Goal: Task Accomplishment & Management: Complete application form

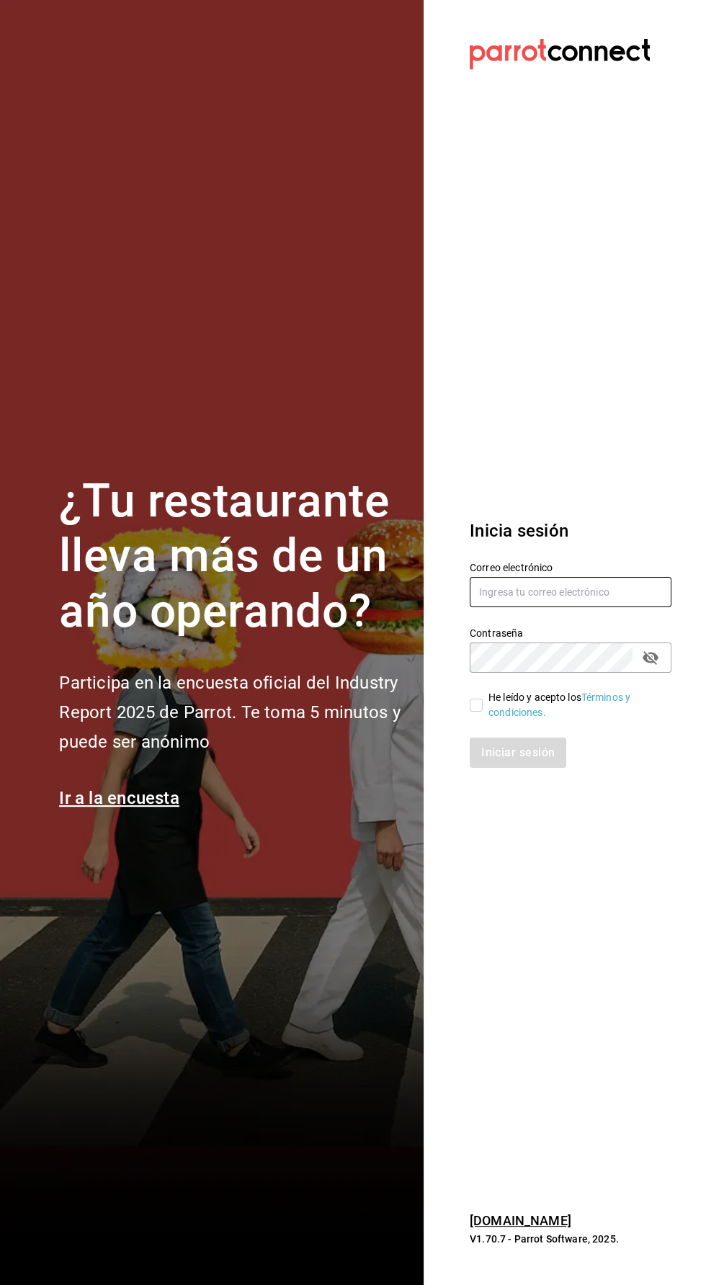
click at [519, 607] on input "text" at bounding box center [571, 592] width 202 height 30
type input "Ricardo.agustin@grupocosteno.com"
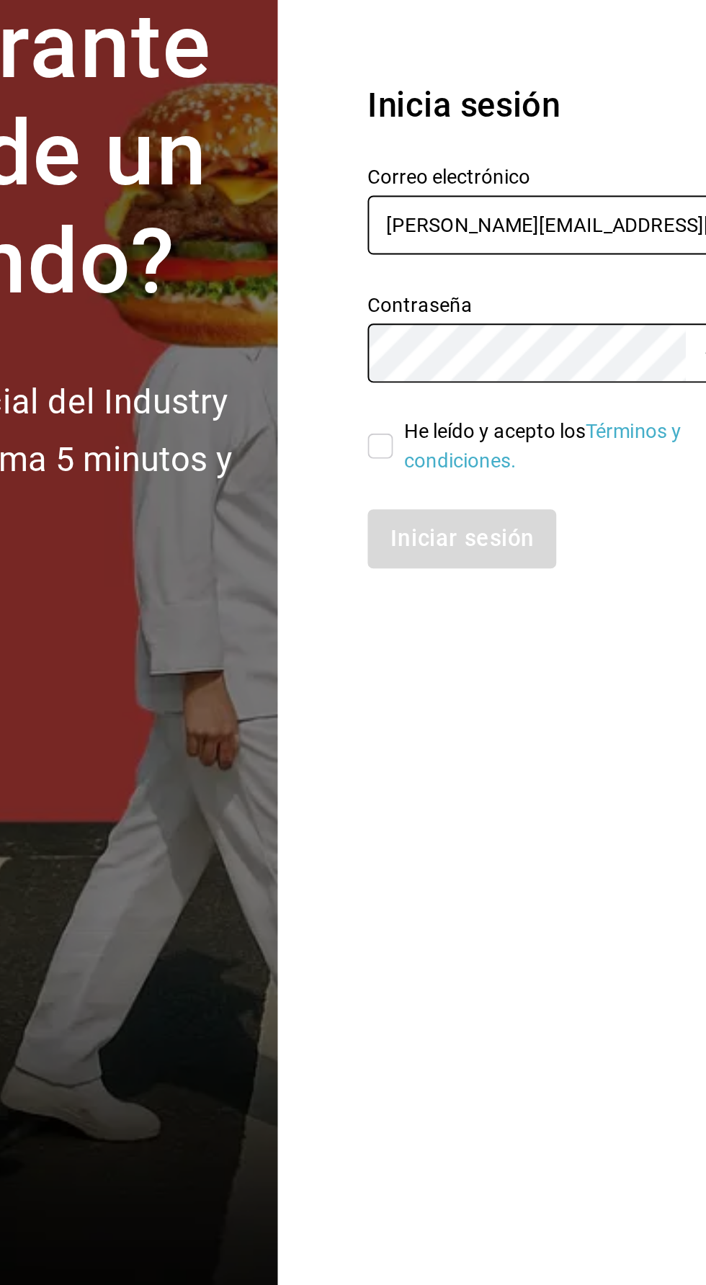
scroll to position [4, 0]
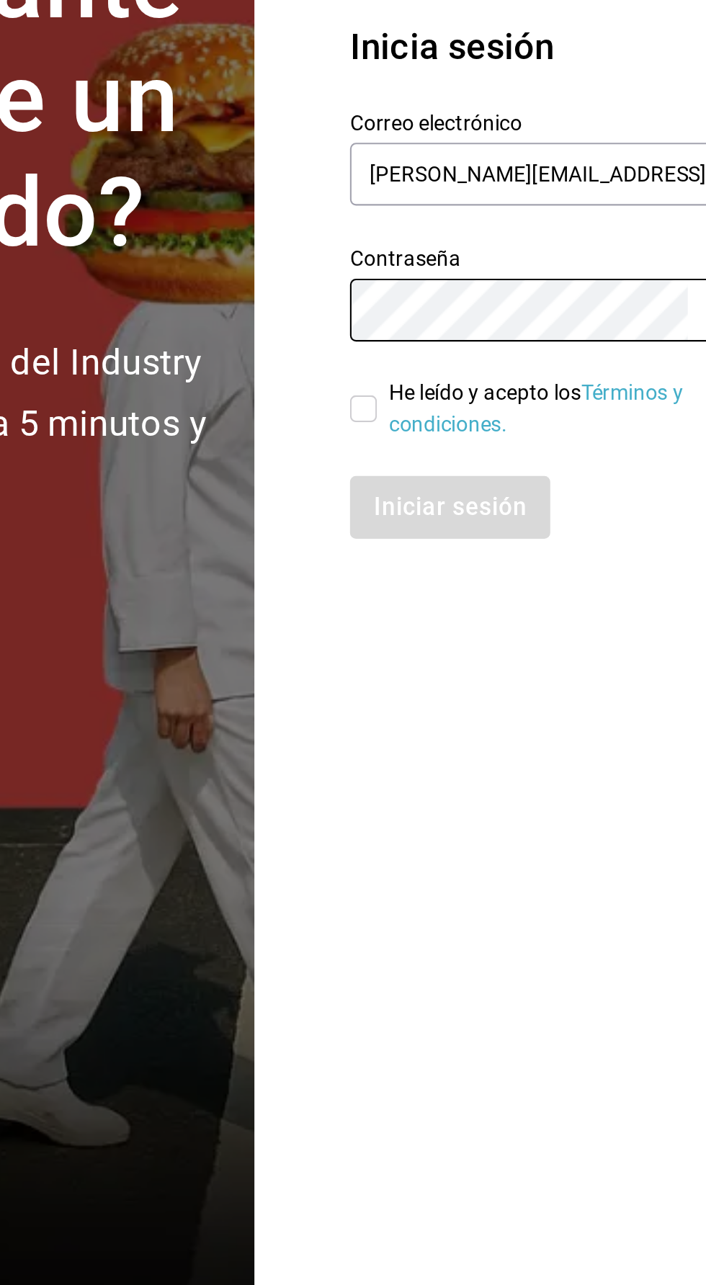
click at [481, 712] on input "He leído y acepto los Términos y condiciones." at bounding box center [476, 705] width 13 height 13
checkbox input "true"
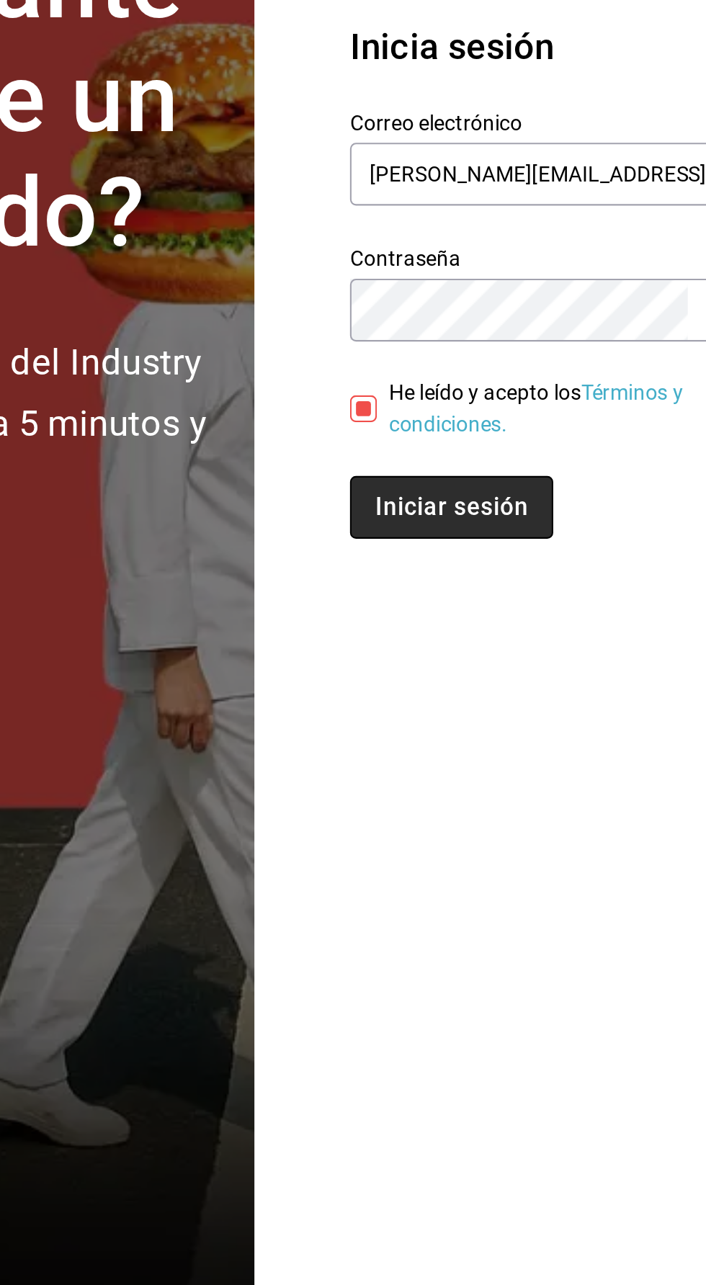
click at [514, 768] on button "Iniciar sesión" at bounding box center [519, 753] width 98 height 30
